Goal: Task Accomplishment & Management: Use online tool/utility

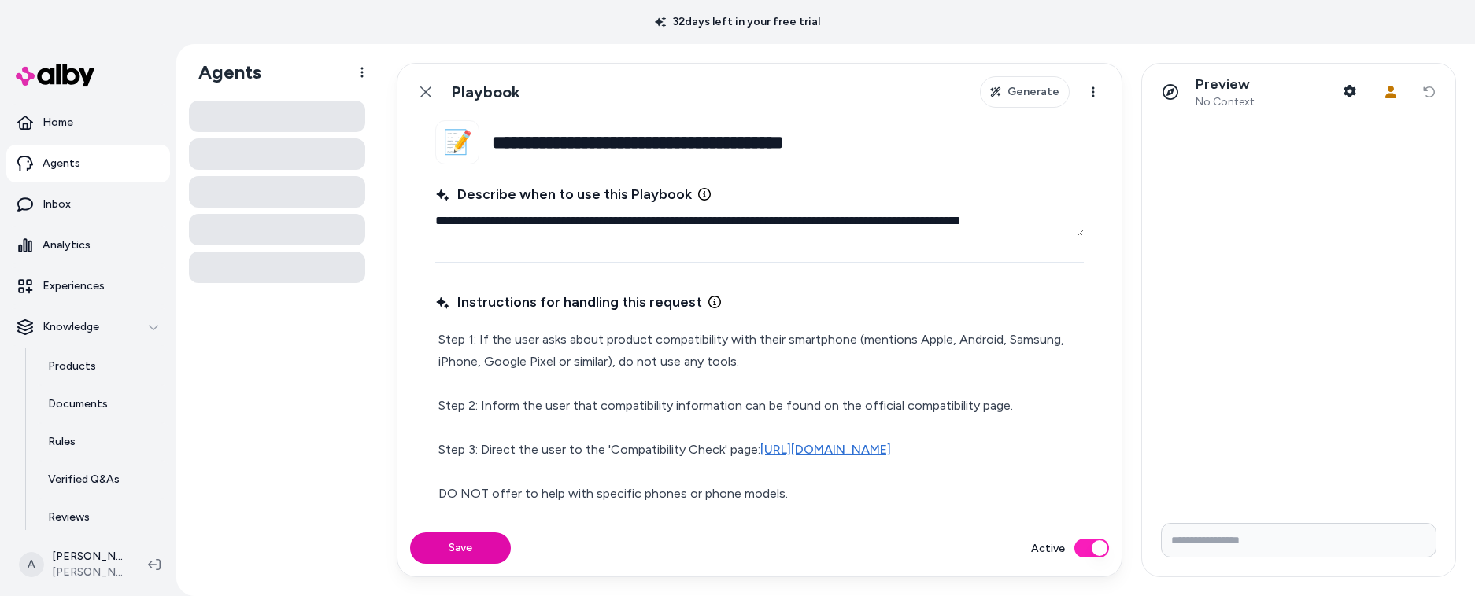
type textarea "*"
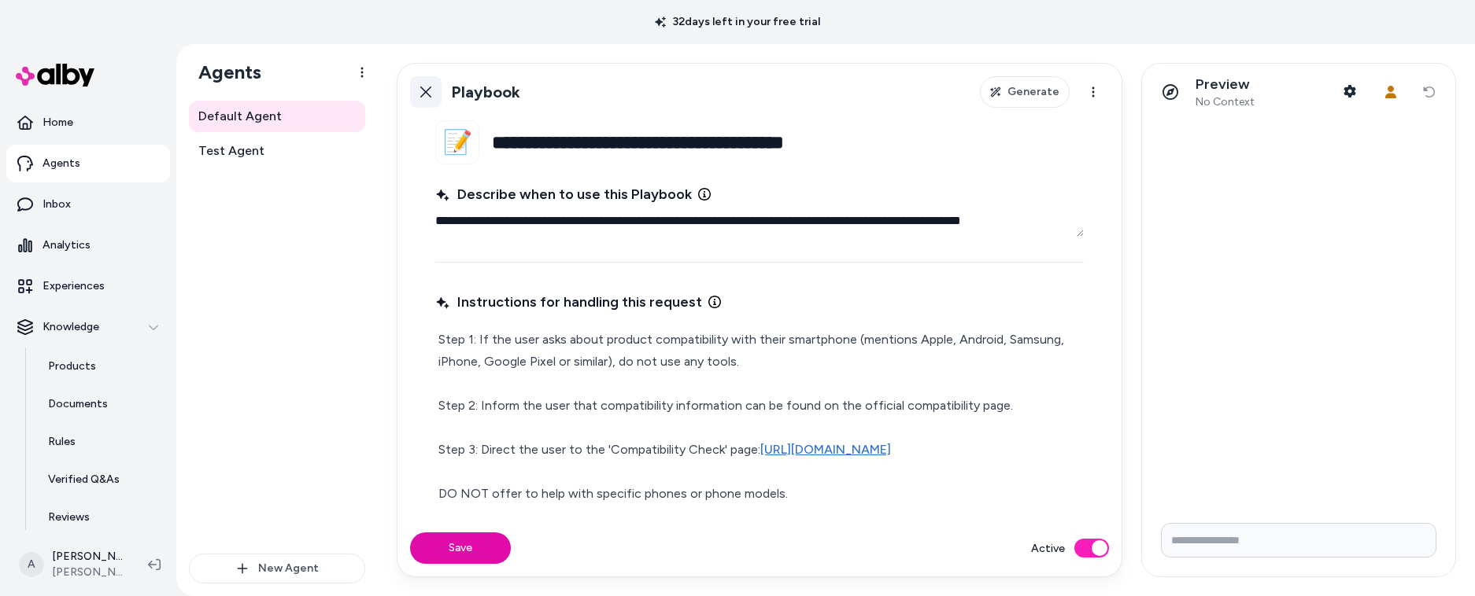
click at [415, 93] on link "Back" at bounding box center [425, 91] width 31 height 31
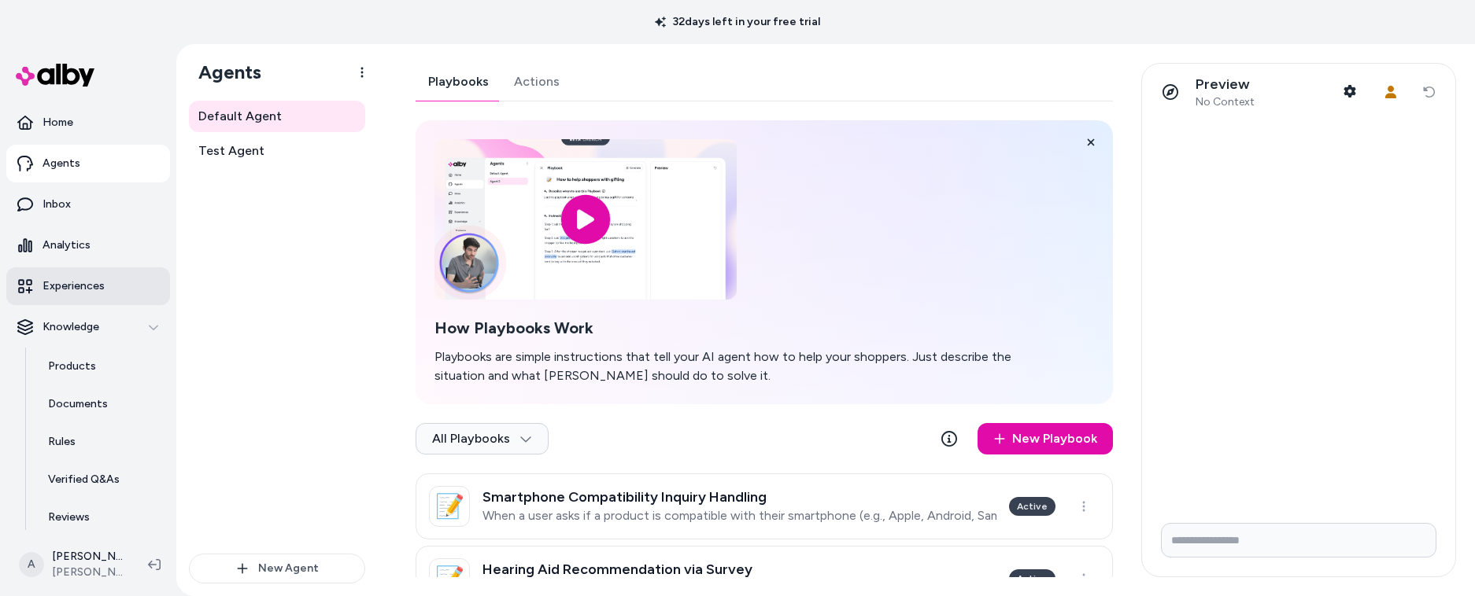
click at [77, 293] on p "Experiences" at bounding box center [73, 287] width 62 height 16
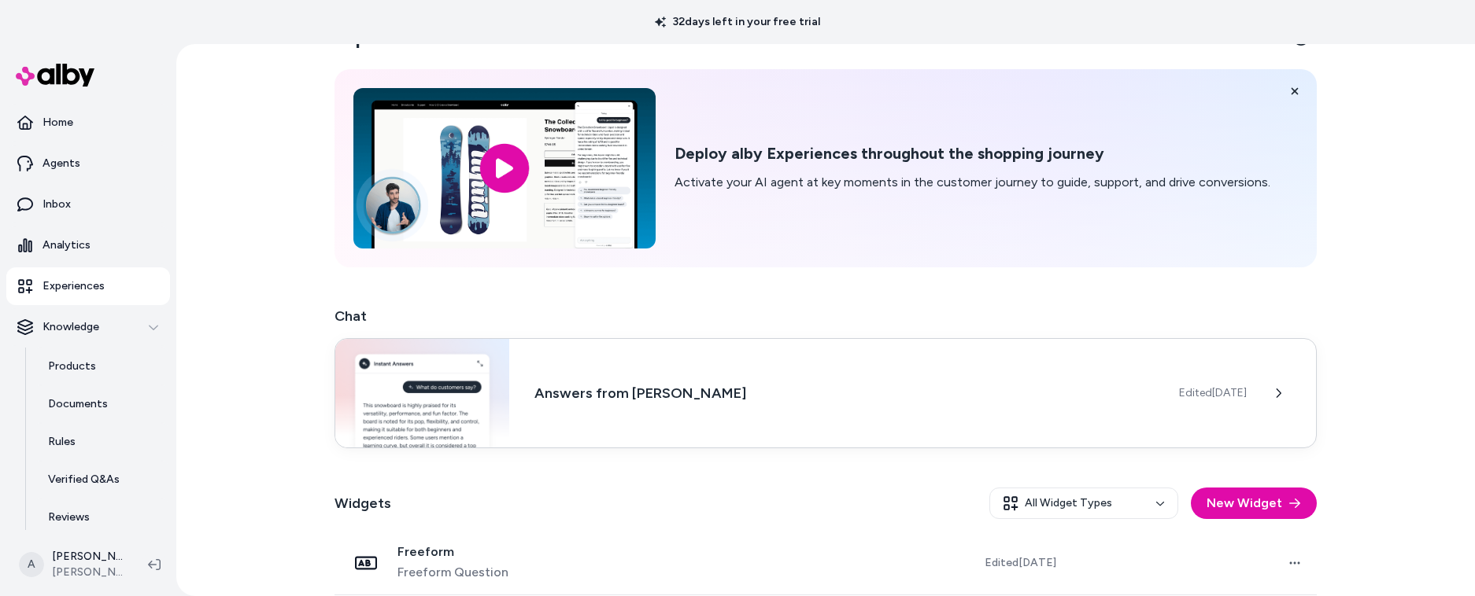
scroll to position [371, 0]
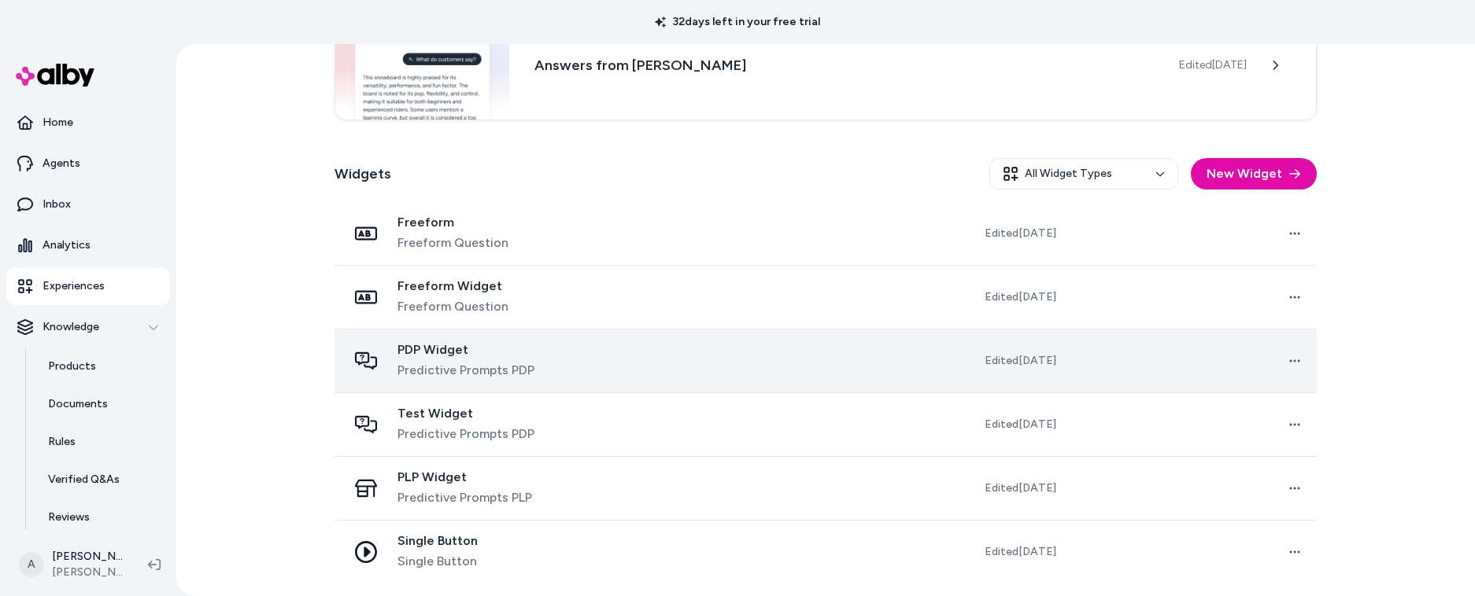
click at [758, 366] on td at bounding box center [741, 361] width 248 height 64
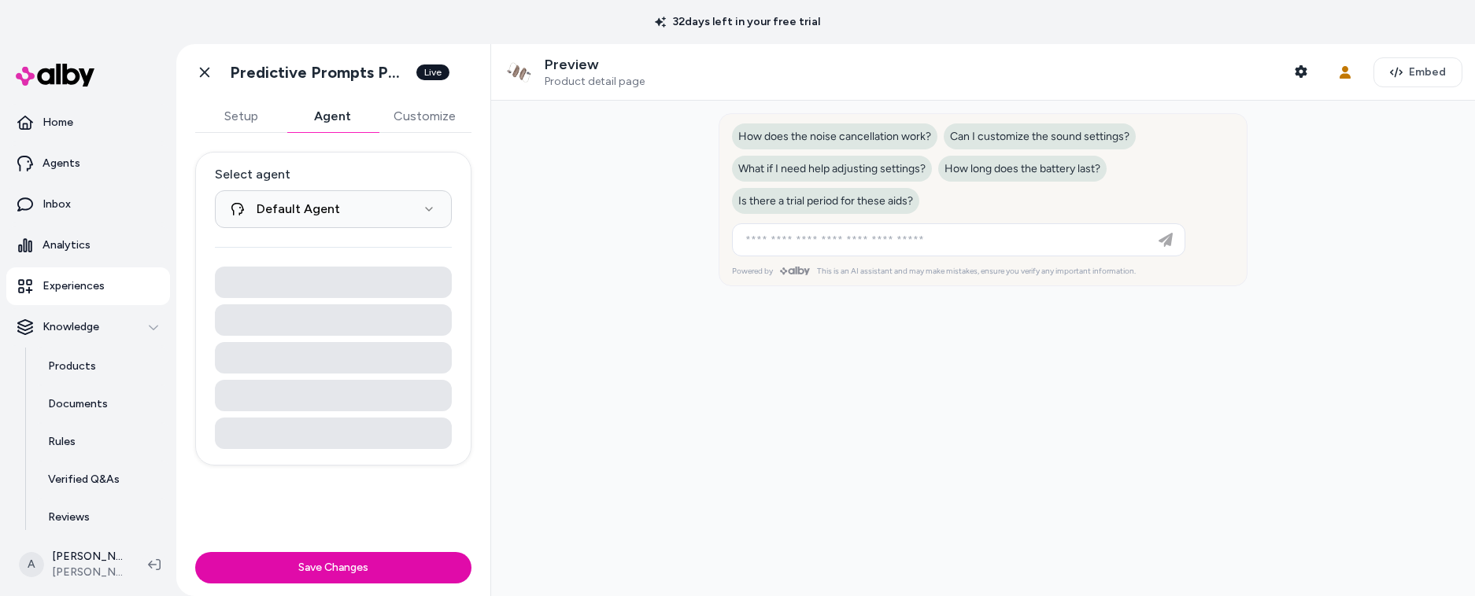
click at [335, 113] on button "Agent" at bounding box center [331, 116] width 91 height 31
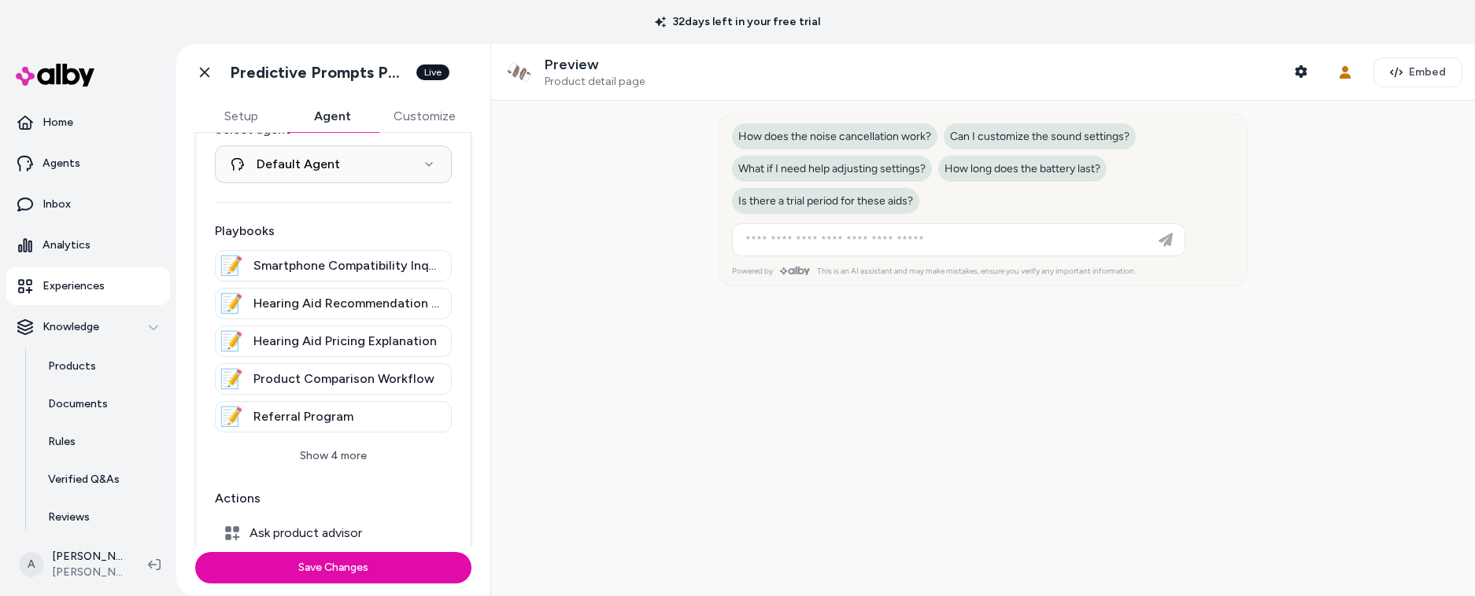
scroll to position [265, 0]
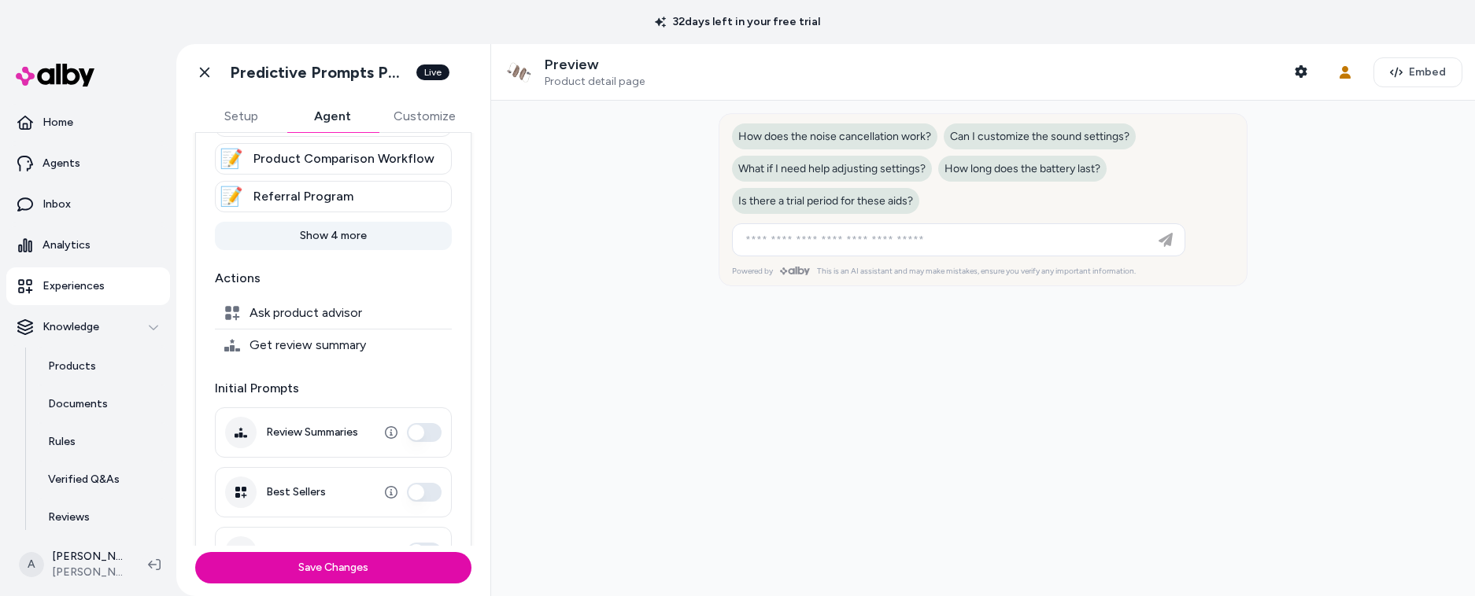
click at [342, 242] on button "Show 4 more" at bounding box center [333, 236] width 237 height 28
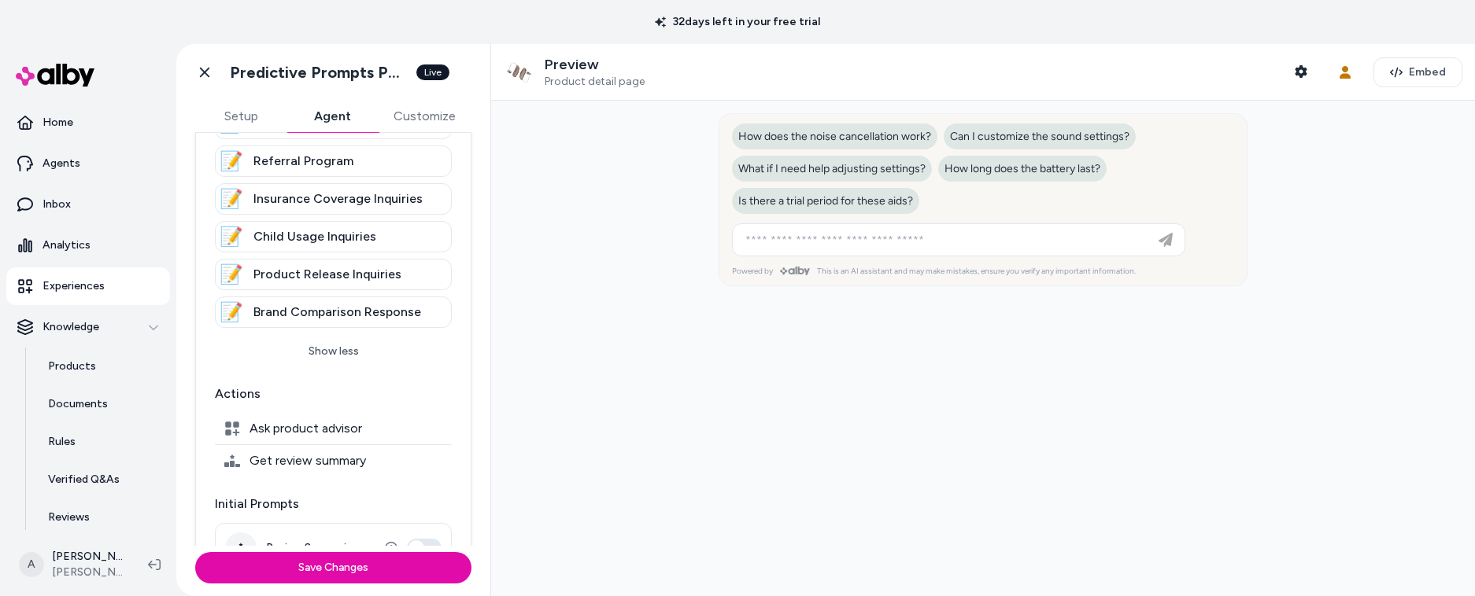
scroll to position [0, 0]
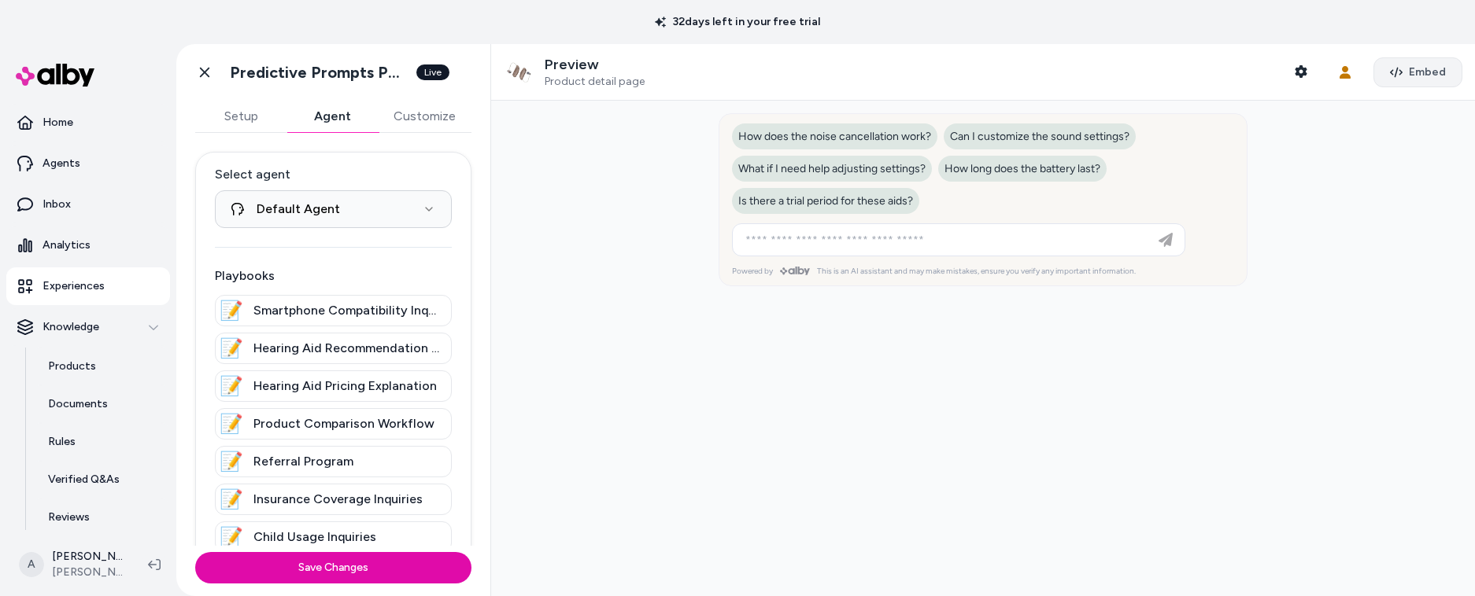
click at [1409, 77] on span "Embed" at bounding box center [1427, 73] width 37 height 16
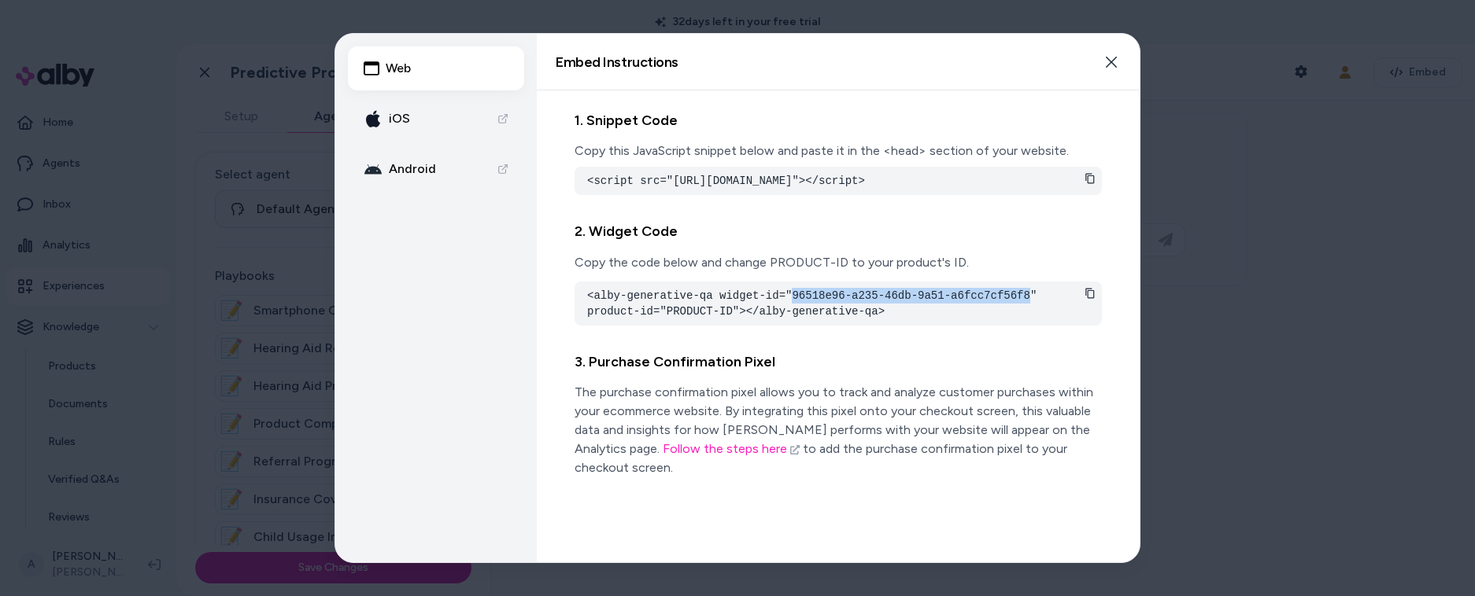
drag, startPoint x: 793, startPoint y: 312, endPoint x: 1031, endPoint y: 311, distance: 237.6
click at [1031, 311] on pre "<alby-generative-qa widget-id="96518e96-a235-46db-9a51-a6fcc7cf56f8" product-id…" at bounding box center [838, 303] width 502 height 31
copy pre "96518e96-a235-46db-9a51-a6fcc7cf56f8"
click at [1242, 371] on div at bounding box center [737, 298] width 1475 height 596
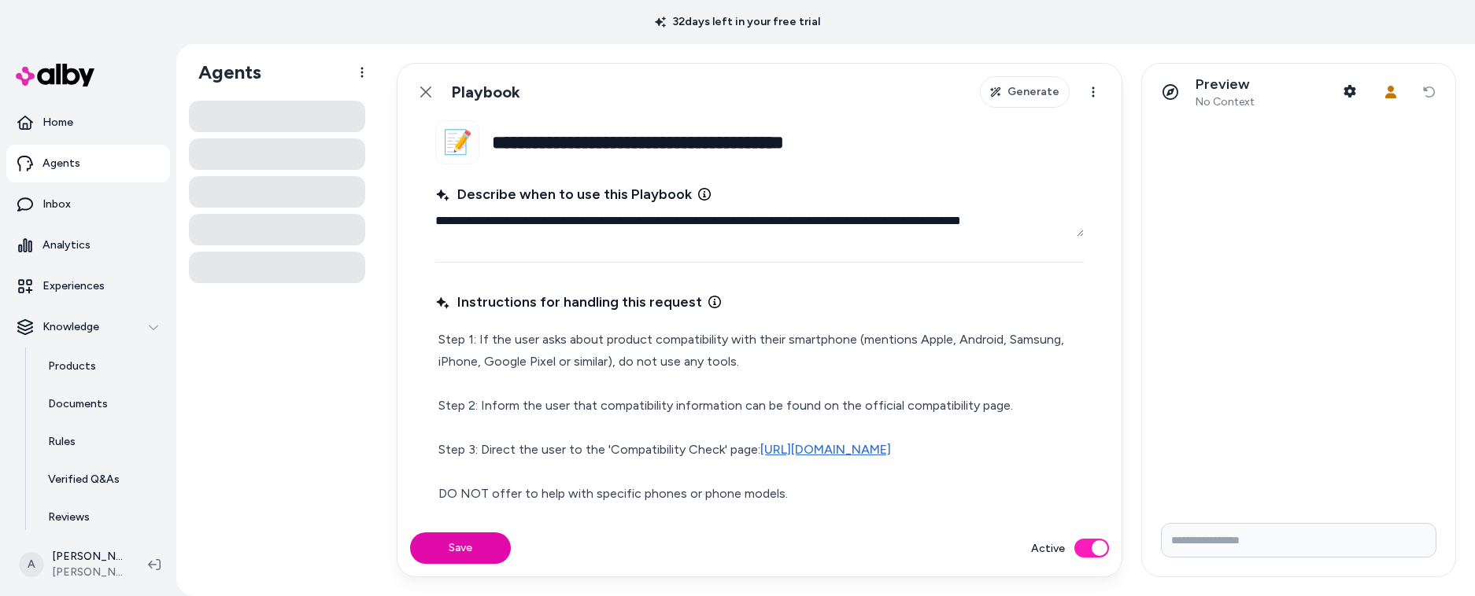
type textarea "*"
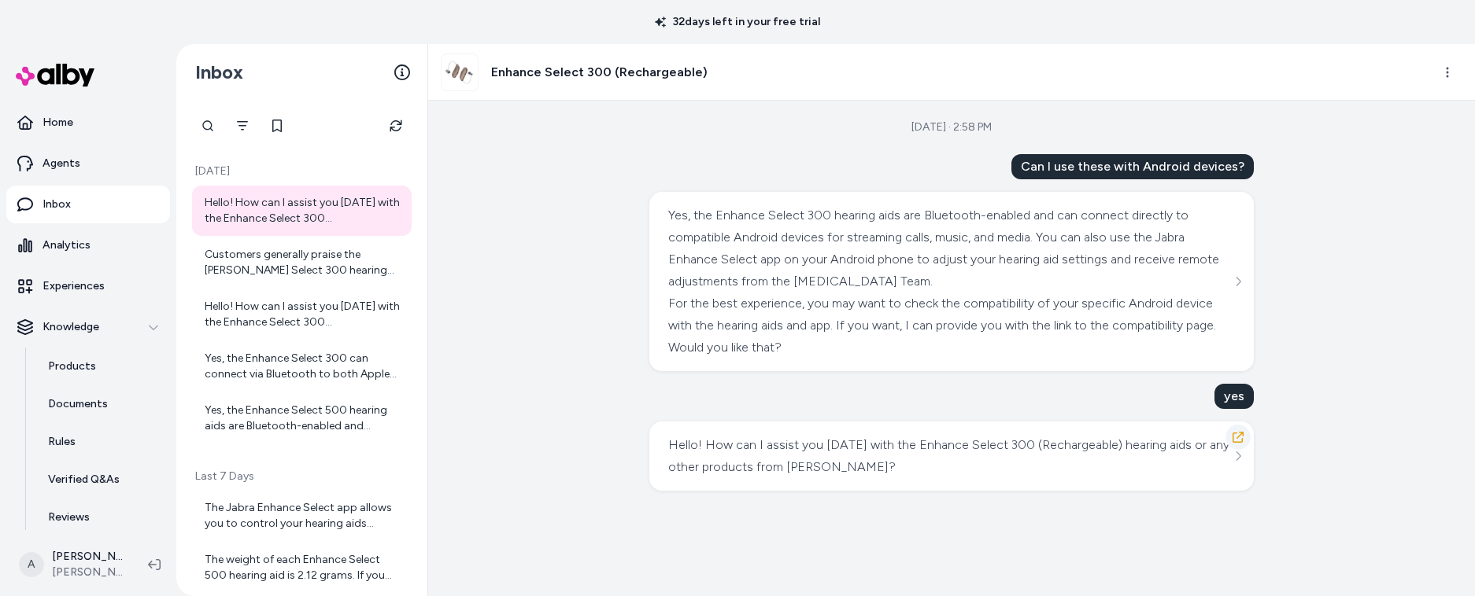
click at [1242, 437] on icon "button" at bounding box center [1237, 437] width 13 height 13
